Goal: Navigation & Orientation: Find specific page/section

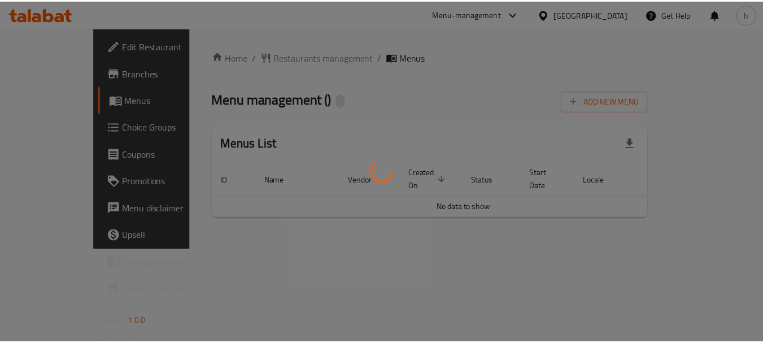
scroll to position [29, 0]
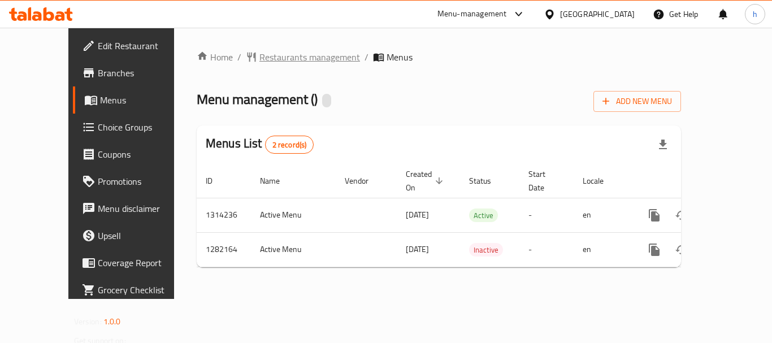
click at [259, 62] on span "Restaurants management" at bounding box center [309, 57] width 101 height 14
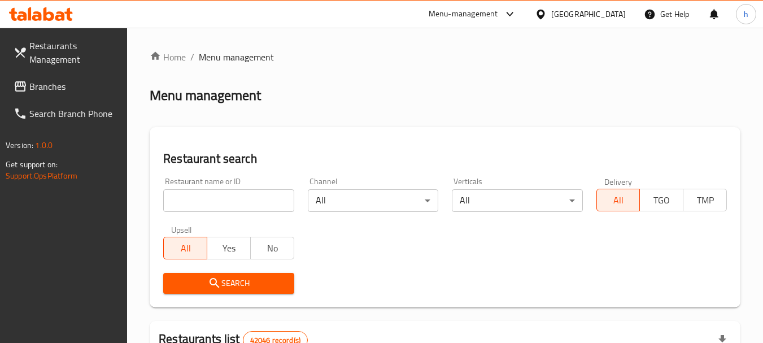
click at [50, 89] on span "Branches" at bounding box center [73, 87] width 89 height 14
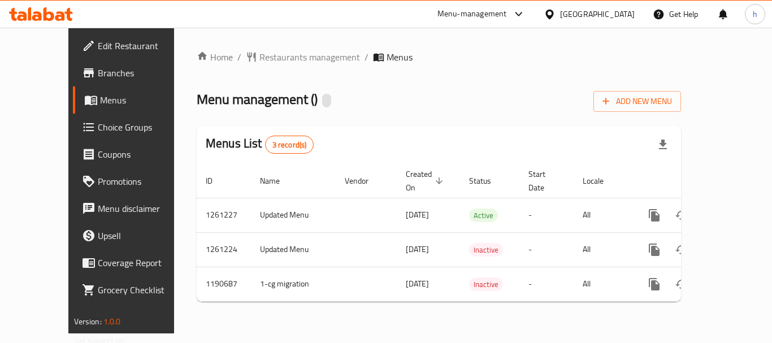
scroll to position [29, 0]
click at [98, 76] on span "Branches" at bounding box center [143, 73] width 90 height 14
